Goal: Information Seeking & Learning: Understand process/instructions

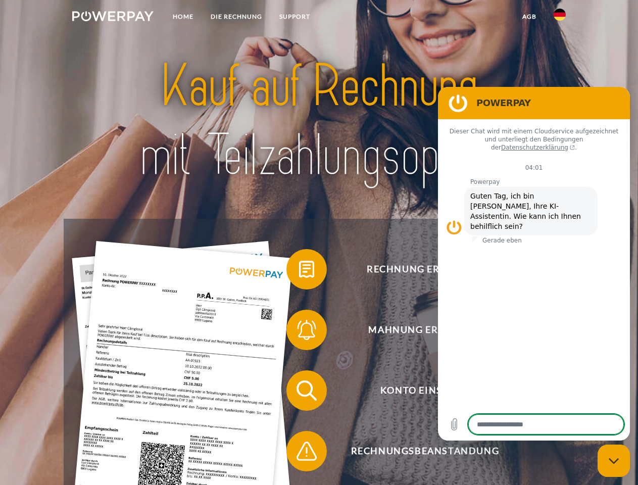
click at [113, 18] on img at bounding box center [112, 16] width 81 height 10
click at [559, 18] on img at bounding box center [559, 15] width 12 height 12
click at [529, 17] on link "agb" at bounding box center [528, 17] width 31 height 18
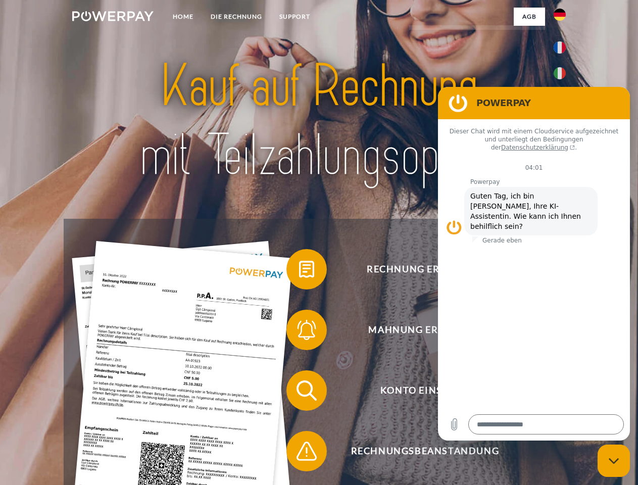
click at [299, 271] on span at bounding box center [291, 269] width 50 height 50
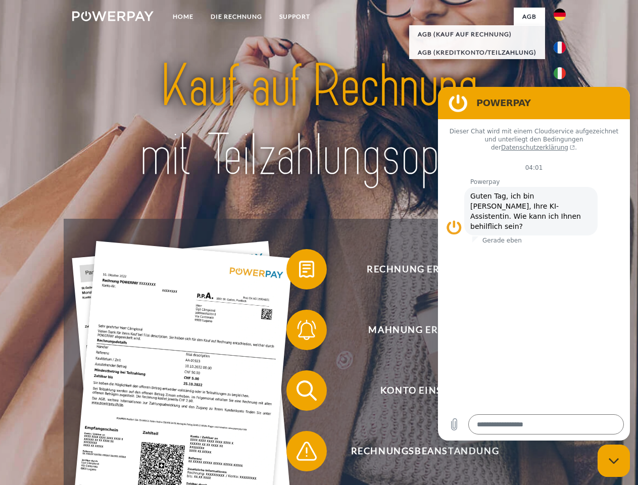
click at [299, 332] on span at bounding box center [291, 329] width 50 height 50
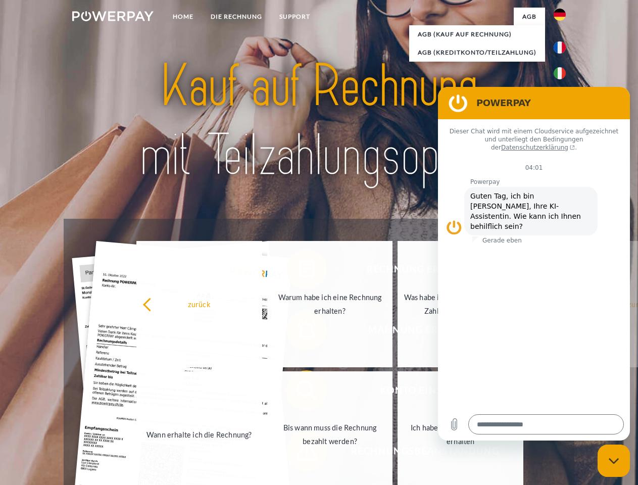
click at [299, 392] on link "Bis wann muss die Rechnung bezahlt werden?" at bounding box center [330, 434] width 126 height 126
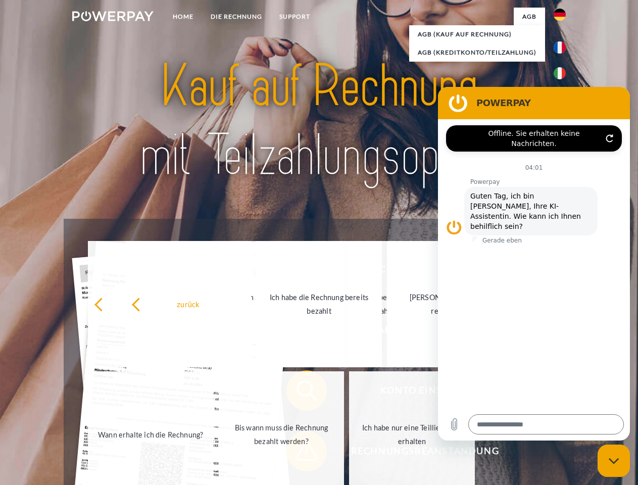
click at [299, 453] on span at bounding box center [291, 451] width 50 height 50
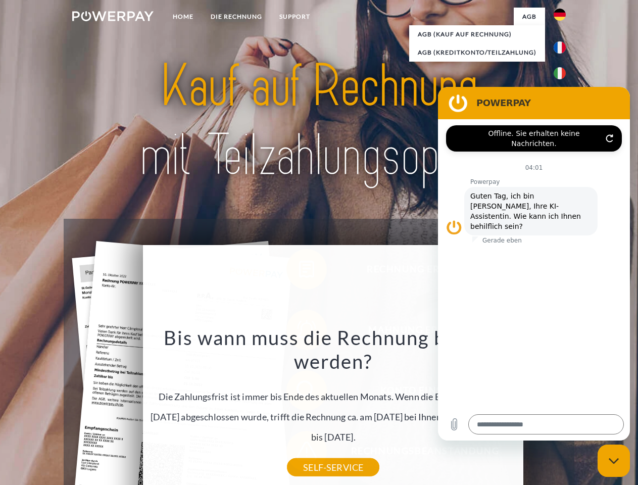
click at [613, 460] on icon "Messaging-Fenster schließen" at bounding box center [613, 460] width 11 height 7
type textarea "*"
